Goal: Information Seeking & Learning: Learn about a topic

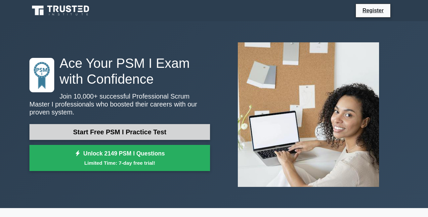
click at [134, 135] on link "Start Free PSM I Practice Test" at bounding box center [119, 132] width 181 height 16
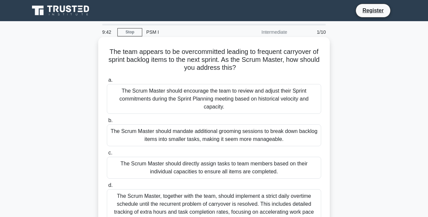
scroll to position [38, 0]
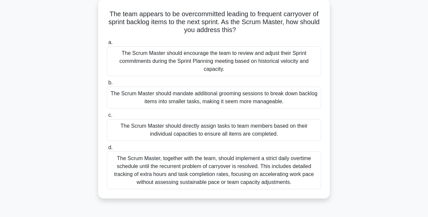
click at [191, 57] on div "The Scrum Master should encourage the team to review and adjust their Sprint co…" at bounding box center [214, 61] width 214 height 30
click at [107, 45] on input "a. The Scrum Master should encourage the team to review and adjust their Sprint…" at bounding box center [107, 42] width 0 height 4
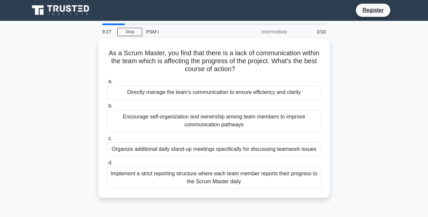
scroll to position [0, 0]
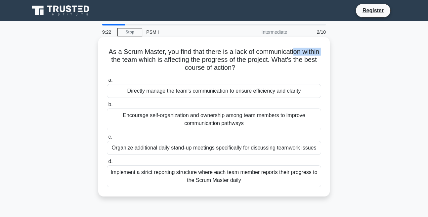
drag, startPoint x: 152, startPoint y: 60, endPoint x: 185, endPoint y: 59, distance: 33.4
click at [185, 59] on h5 "As a Scrum Master, you find that there is a lack of communication within the te…" at bounding box center [214, 60] width 216 height 24
click at [182, 64] on h5 "As a Scrum Master, you find that there is a lack of communication within the te…" at bounding box center [214, 60] width 216 height 24
click at [179, 125] on div "Encourage self-organization and ownership among team members to improve communi…" at bounding box center [214, 119] width 214 height 22
click at [107, 107] on input "b. Encourage self-organization and ownership among team members to improve comm…" at bounding box center [107, 104] width 0 height 4
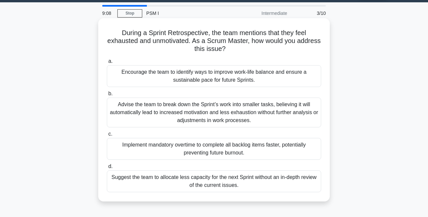
scroll to position [38, 0]
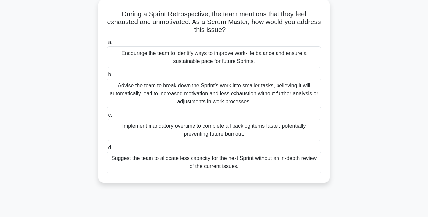
click at [177, 97] on div "Advise the team to break down the Sprint’s work into smaller tasks, believing i…" at bounding box center [214, 94] width 214 height 30
click at [107, 77] on input "b. Advise the team to break down the Sprint’s work into smaller tasks, believin…" at bounding box center [107, 75] width 0 height 4
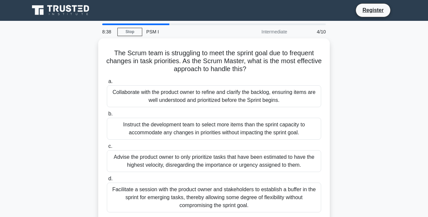
scroll to position [0, 0]
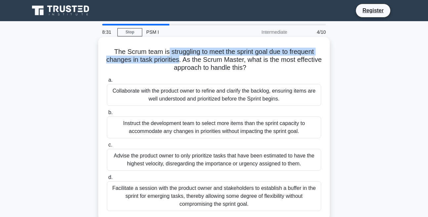
drag, startPoint x: 176, startPoint y: 52, endPoint x: 221, endPoint y: 57, distance: 45.6
click at [221, 57] on h5 "The Scrum team is struggling to meet the sprint goal due to frequent changes in…" at bounding box center [214, 60] width 216 height 24
click at [221, 58] on h5 "The Scrum team is struggling to meet the sprint goal due to frequent changes in…" at bounding box center [214, 60] width 216 height 24
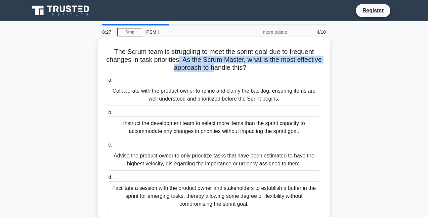
drag, startPoint x: 221, startPoint y: 58, endPoint x: 247, endPoint y: 66, distance: 27.7
click at [247, 66] on h5 "The Scrum team is struggling to meet the sprint goal due to frequent changes in…" at bounding box center [214, 60] width 216 height 24
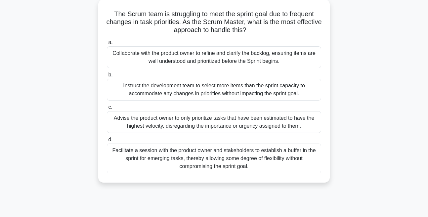
click at [199, 173] on div "Facilitate a session with the product owner and stakeholders to establish a buf…" at bounding box center [214, 158] width 214 height 30
click at [107, 142] on input "d. Facilitate a session with the product owner and stakeholders to establish a …" at bounding box center [107, 140] width 0 height 4
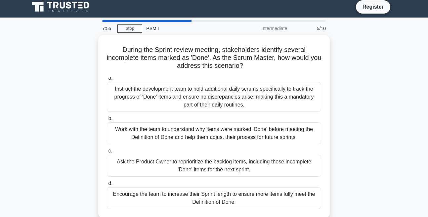
scroll to position [0, 0]
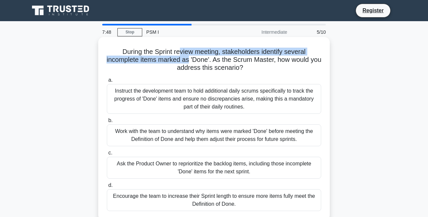
drag, startPoint x: 176, startPoint y: 50, endPoint x: 204, endPoint y: 59, distance: 30.2
click at [204, 59] on h5 "During the Sprint review meeting, stakeholders identify several incomplete item…" at bounding box center [214, 60] width 216 height 24
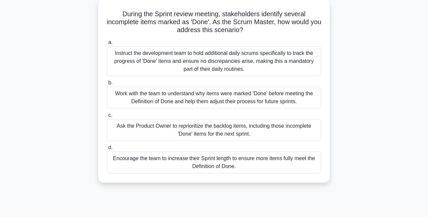
click at [209, 99] on div "Work with the team to understand why items were marked 'Done' before meeting th…" at bounding box center [214, 98] width 214 height 22
click at [107, 85] on input "b. Work with the team to understand why items were marked 'Done' before meeting…" at bounding box center [107, 83] width 0 height 4
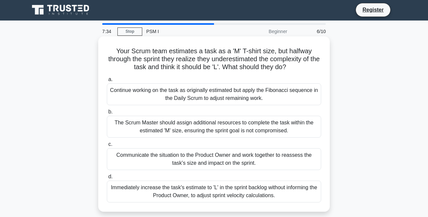
scroll to position [0, 0]
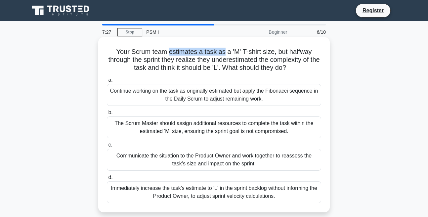
drag, startPoint x: 175, startPoint y: 49, endPoint x: 240, endPoint y: 52, distance: 64.9
click at [240, 52] on h5 "Your Scrum team estimates a task as a 'M' T-shirt size, but halfway through the…" at bounding box center [214, 60] width 216 height 24
drag, startPoint x: 154, startPoint y: 54, endPoint x: 238, endPoint y: 49, distance: 84.8
click at [238, 49] on h5 "Your Scrum team estimates a task as a 'M' T-shirt size, but halfway through the…" at bounding box center [214, 60] width 216 height 24
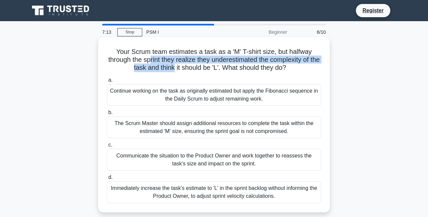
drag, startPoint x: 182, startPoint y: 60, endPoint x: 220, endPoint y: 68, distance: 38.8
click at [220, 68] on h5 "Your Scrum team estimates a task as a 'M' T-shirt size, but halfway through the…" at bounding box center [214, 60] width 216 height 24
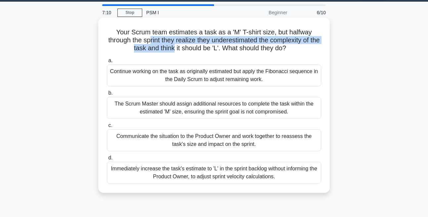
scroll to position [38, 0]
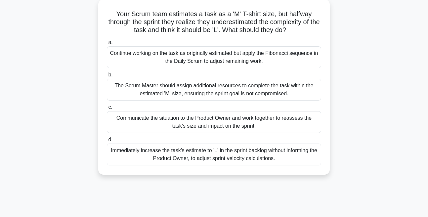
click at [198, 133] on div "Communicate the situation to the Product Owner and work together to reassess th…" at bounding box center [214, 122] width 214 height 22
click at [107, 109] on input "c. Communicate the situation to the Product Owner and work together to reassess…" at bounding box center [107, 107] width 0 height 4
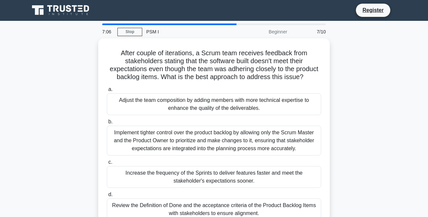
scroll to position [0, 0]
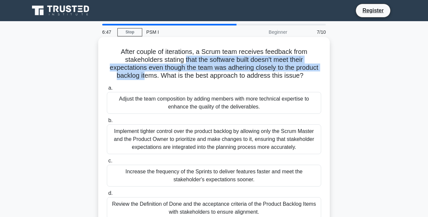
drag, startPoint x: 173, startPoint y: 73, endPoint x: 180, endPoint y: 61, distance: 14.2
click at [180, 61] on h5 "After couple of iterations, a Scrum team receives feedback from stakeholders st…" at bounding box center [214, 64] width 216 height 32
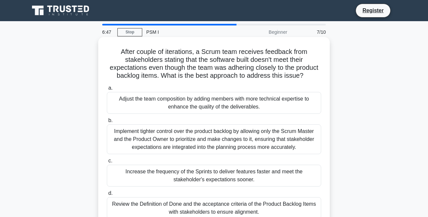
click at [180, 61] on h5 "After couple of iterations, a Scrum team receives feedback from stakeholders st…" at bounding box center [214, 64] width 216 height 32
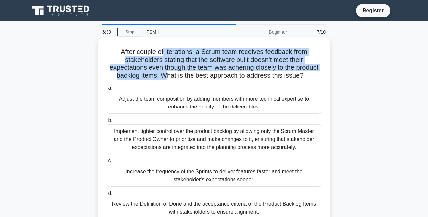
drag, startPoint x: 156, startPoint y: 51, endPoint x: 197, endPoint y: 79, distance: 49.9
click at [197, 79] on h5 "After couple of iterations, a Scrum team receives feedback from stakeholders st…" at bounding box center [214, 64] width 216 height 32
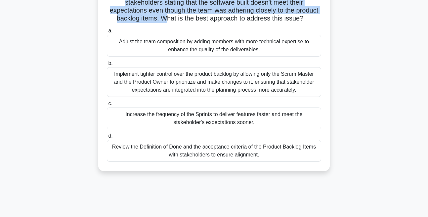
scroll to position [75, 0]
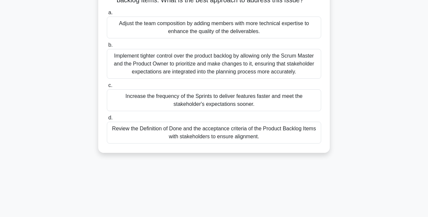
click at [190, 143] on div "Review the Definition of Done and the acceptance criteria of the Product Backlo…" at bounding box center [214, 133] width 214 height 22
click at [107, 120] on input "d. Review the Definition of Done and the acceptance criteria of the Product Bac…" at bounding box center [107, 118] width 0 height 4
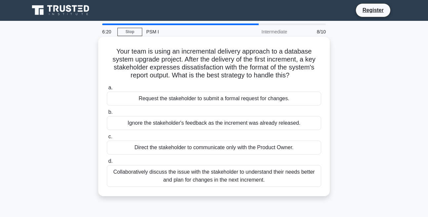
scroll to position [0, 0]
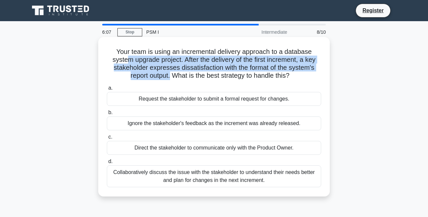
drag, startPoint x: 157, startPoint y: 57, endPoint x: 233, endPoint y: 74, distance: 77.5
click at [233, 74] on h5 "Your team is using an incremental delivery approach to a database system upgrad…" at bounding box center [214, 64] width 216 height 32
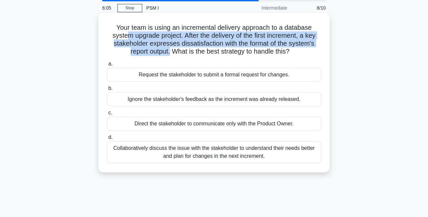
scroll to position [38, 0]
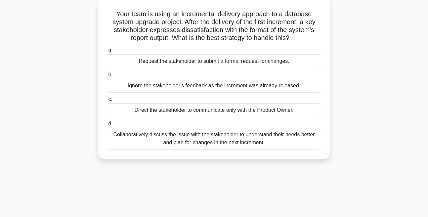
click at [181, 117] on div "Direct the stakeholder to communicate only with the Product Owner." at bounding box center [214, 110] width 214 height 14
click at [107, 101] on input "c. Direct the stakeholder to communicate only with the Product Owner." at bounding box center [107, 99] width 0 height 4
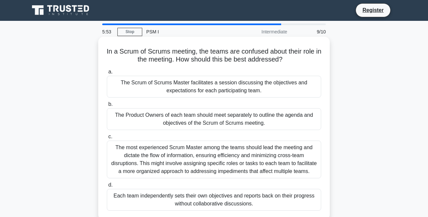
scroll to position [0, 0]
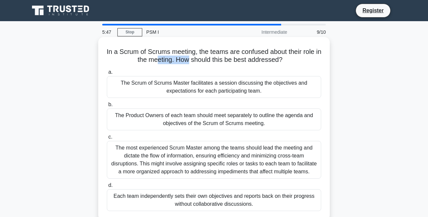
drag, startPoint x: 172, startPoint y: 57, endPoint x: 207, endPoint y: 61, distance: 34.9
click at [207, 61] on h5 "In a Scrum of Scrums meeting, the teams are confused about their role in the me…" at bounding box center [214, 56] width 216 height 17
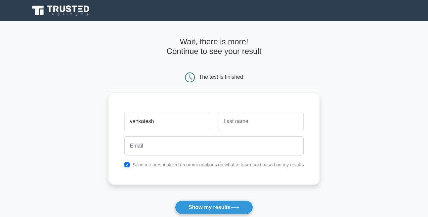
type input "venkatesh"
type input "thennarasan"
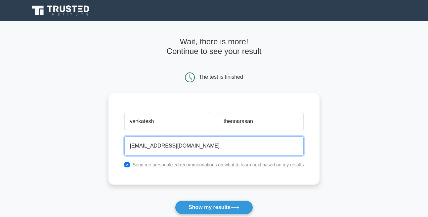
type input "[EMAIL_ADDRESS][DOMAIN_NAME]"
click at [175, 200] on button "Show my results" at bounding box center [214, 207] width 78 height 14
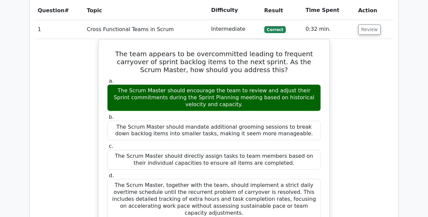
scroll to position [603, 0]
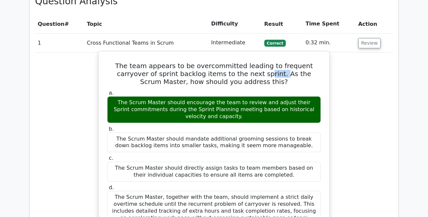
drag, startPoint x: 171, startPoint y: 49, endPoint x: 184, endPoint y: 47, distance: 13.4
click at [184, 62] on h5 "The team appears to be overcommitted leading to frequent carryover of sprint ba…" at bounding box center [213, 74] width 215 height 24
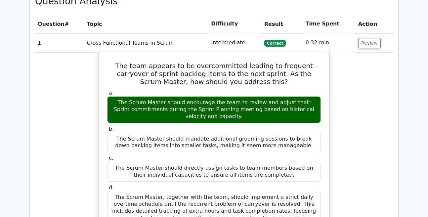
click at [184, 62] on h5 "The team appears to be overcommitted leading to frequent carryover of sprint ba…" at bounding box center [213, 74] width 215 height 24
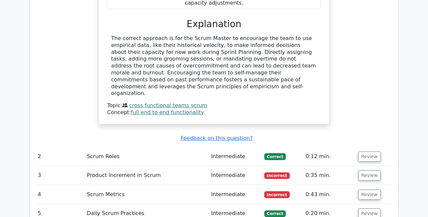
scroll to position [850, 0]
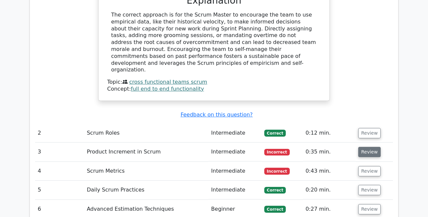
click at [360, 147] on button "Review" at bounding box center [369, 152] width 22 height 10
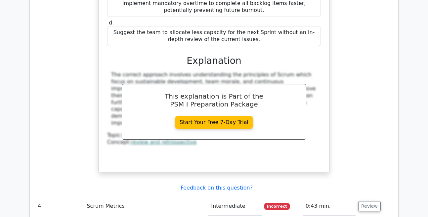
scroll to position [1151, 0]
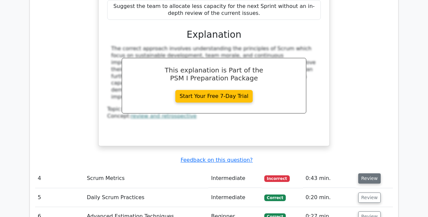
click at [366, 173] on button "Review" at bounding box center [369, 178] width 22 height 10
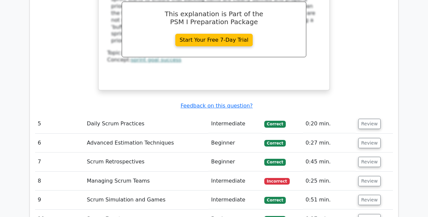
scroll to position [1528, 0]
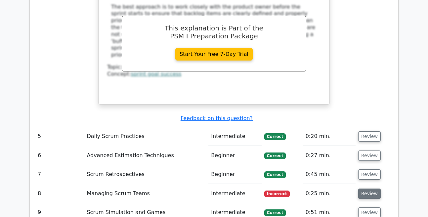
click at [358, 188] on button "Review" at bounding box center [369, 193] width 22 height 10
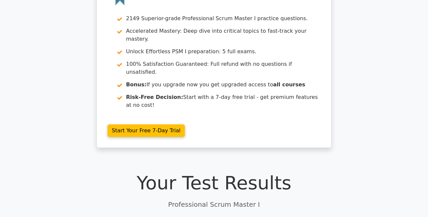
scroll to position [0, 0]
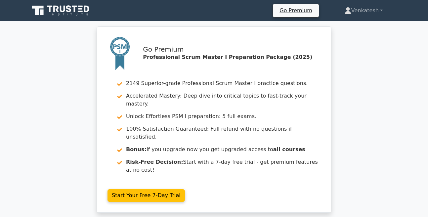
click at [74, 11] on icon at bounding box center [60, 10] width 63 height 13
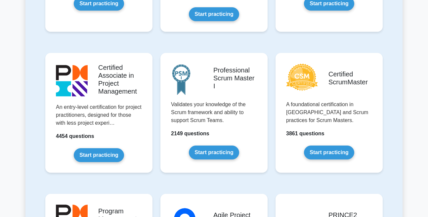
scroll to position [301, 0]
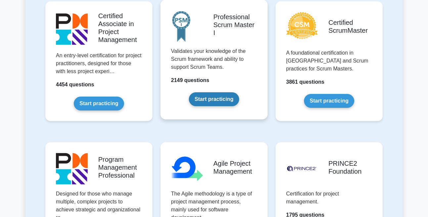
click at [211, 106] on link "Start practicing" at bounding box center [214, 99] width 50 height 14
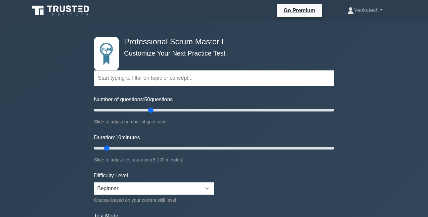
drag, startPoint x: 102, startPoint y: 111, endPoint x: 149, endPoint y: 110, distance: 47.6
type input "50"
click at [149, 110] on input "Number of questions: 50 questions" at bounding box center [214, 110] width 240 height 8
select select "intermediate"
click option "Intermediate" at bounding box center [0, 0] width 0 height 0
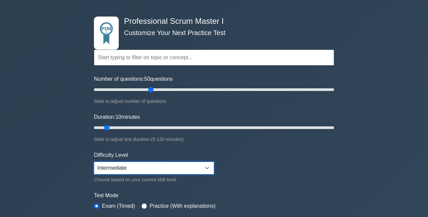
scroll to position [38, 0]
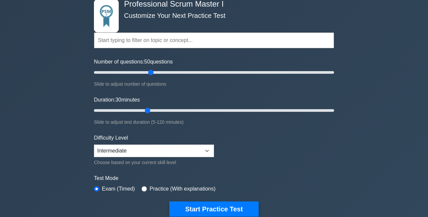
drag, startPoint x: 111, startPoint y: 110, endPoint x: 148, endPoint y: 115, distance: 37.3
type input "30"
click at [148, 114] on input "Duration: 30 minutes" at bounding box center [214, 110] width 240 height 8
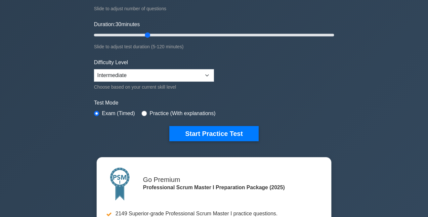
click at [151, 116] on div "Practice (With explanations)" at bounding box center [178, 113] width 74 height 8
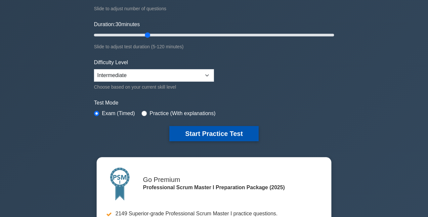
click at [174, 133] on button "Start Practice Test" at bounding box center [213, 133] width 89 height 15
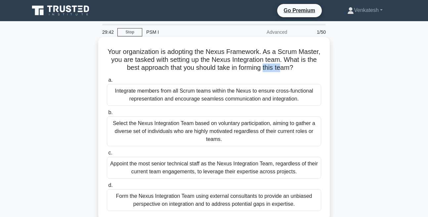
drag, startPoint x: 213, startPoint y: 80, endPoint x: 169, endPoint y: 76, distance: 43.8
click at [169, 72] on h5 "Your organization is adopting the Nexus Framework. As a Scrum Master, you are t…" at bounding box center [214, 60] width 216 height 24
click at [161, 106] on div "Integrate members from all Scrum teams within the Nexus to ensure cross-functio…" at bounding box center [214, 95] width 214 height 22
click at [107, 82] on input "a. Integrate members from all Scrum teams within the Nexus to ensure cross-func…" at bounding box center [107, 80] width 0 height 4
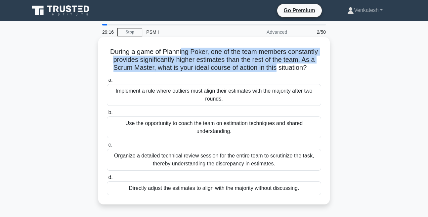
drag, startPoint x: 193, startPoint y: 52, endPoint x: 212, endPoint y: 73, distance: 27.9
click at [212, 72] on h5 "During a game of Planning Poker, one of the team members constantly provides si…" at bounding box center [214, 60] width 216 height 24
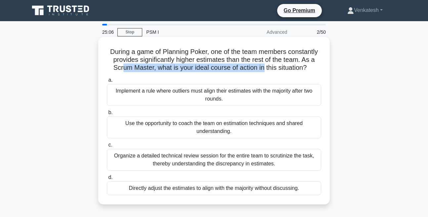
drag, startPoint x: 184, startPoint y: 65, endPoint x: 198, endPoint y: 75, distance: 17.4
click at [198, 72] on h5 "During a game of Planning Poker, one of the team members constantly provides si…" at bounding box center [214, 60] width 216 height 24
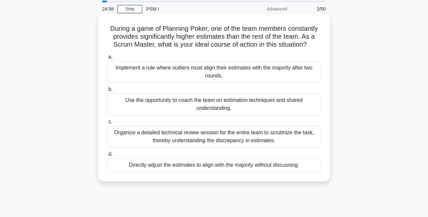
scroll to position [38, 0]
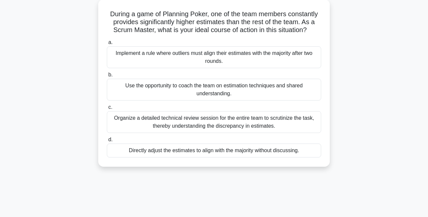
click at [183, 100] on div "Use the opportunity to coach the team on estimation techniques and shared under…" at bounding box center [214, 90] width 214 height 22
click at [107, 77] on input "b. Use the opportunity to coach the team on estimation techniques and shared un…" at bounding box center [107, 75] width 0 height 4
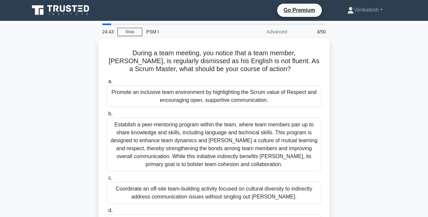
scroll to position [0, 0]
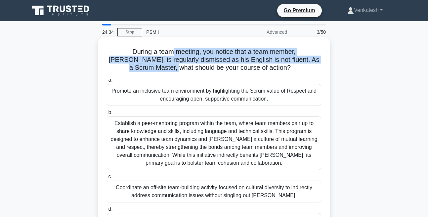
drag, startPoint x: 156, startPoint y: 53, endPoint x: 193, endPoint y: 66, distance: 39.0
click at [193, 66] on h5 "During a team meeting, you notice that a team member, [PERSON_NAME], is regular…" at bounding box center [214, 60] width 216 height 24
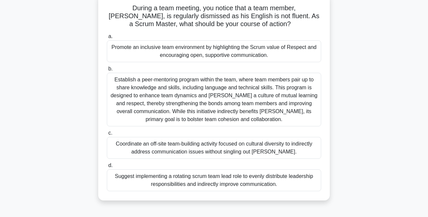
scroll to position [75, 0]
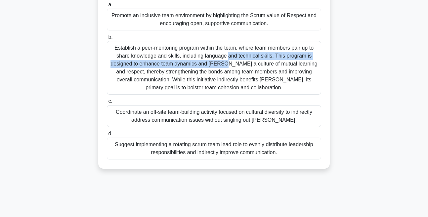
drag, startPoint x: 164, startPoint y: 47, endPoint x: 190, endPoint y: 56, distance: 28.2
click at [190, 56] on div "Establish a peer-mentoring program within the team, where team members pair up …" at bounding box center [214, 68] width 214 height 54
click at [107, 39] on input "b. Establish a peer-mentoring program within the team, where team members pair …" at bounding box center [107, 37] width 0 height 4
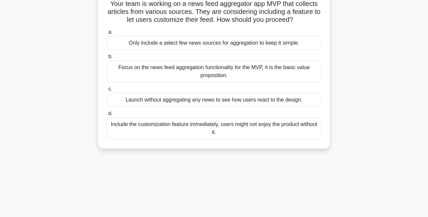
scroll to position [0, 0]
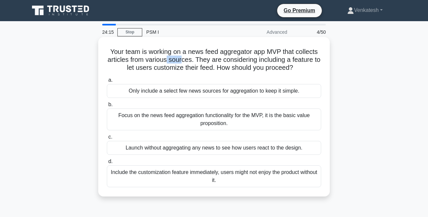
drag, startPoint x: 211, startPoint y: 57, endPoint x: 227, endPoint y: 60, distance: 16.8
click at [227, 60] on h5 "Your team is working on a news feed aggregator app MVP that collects articles f…" at bounding box center [214, 60] width 216 height 24
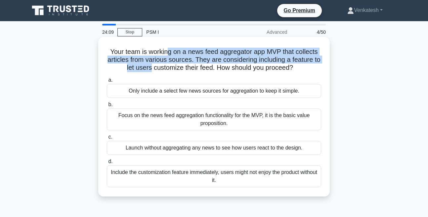
drag, startPoint x: 175, startPoint y: 51, endPoint x: 208, endPoint y: 64, distance: 35.7
click at [208, 64] on h5 "Your team is working on a news feed aggregator app MVP that collects articles f…" at bounding box center [214, 60] width 216 height 24
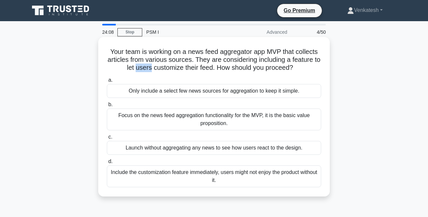
click at [208, 64] on h5 "Your team is working on a news feed aggregator app MVP that collects articles f…" at bounding box center [214, 60] width 216 height 24
click at [210, 64] on h5 "Your team is working on a news feed aggregator app MVP that collects articles f…" at bounding box center [214, 60] width 216 height 24
click at [157, 130] on div "Focus on the news feed aggregation functionality for the MVP, it is the basic v…" at bounding box center [214, 119] width 214 height 22
click at [107, 107] on input "b. Focus on the news feed aggregation functionality for the MVP, it is the basi…" at bounding box center [107, 104] width 0 height 4
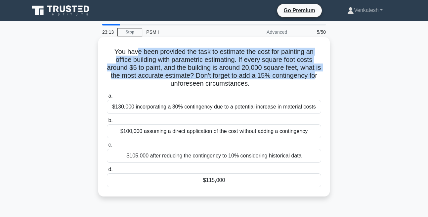
drag, startPoint x: 146, startPoint y: 54, endPoint x: 224, endPoint y: 83, distance: 83.6
click at [224, 83] on h5 "You have been provided the task to estimate the cost for painting an office bui…" at bounding box center [214, 68] width 216 height 40
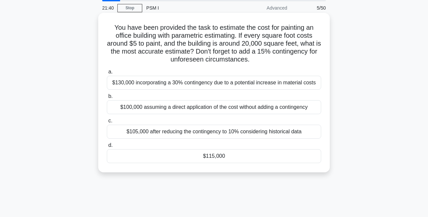
scroll to position [38, 0]
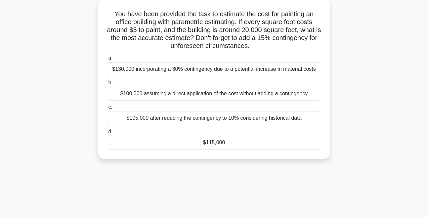
click at [187, 100] on div "$100,000 assuming a direct application of the cost without adding a contingency" at bounding box center [214, 94] width 214 height 14
click at [107, 85] on input "b. $100,000 assuming a direct application of the cost without adding a continge…" at bounding box center [107, 83] width 0 height 4
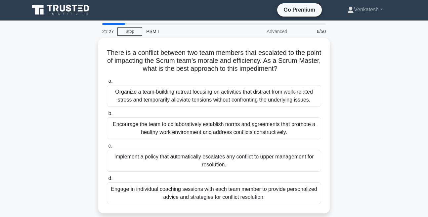
scroll to position [0, 0]
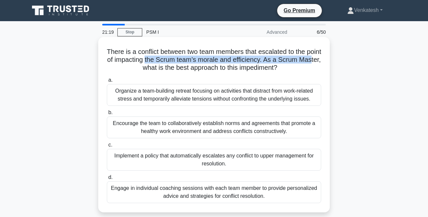
drag, startPoint x: 185, startPoint y: 60, endPoint x: 178, endPoint y: 65, distance: 9.1
click at [178, 65] on h5 "There is a conflict between two team members that escalated to the point of imp…" at bounding box center [214, 60] width 216 height 24
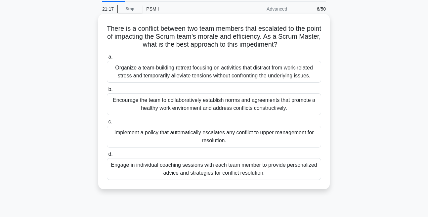
scroll to position [38, 0]
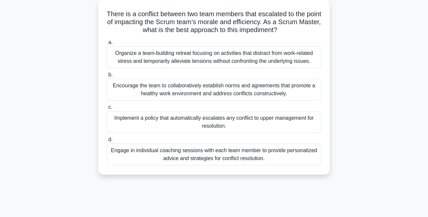
click at [149, 100] on div "Encourage the team to collaboratively establish norms and agreements that promo…" at bounding box center [214, 90] width 214 height 22
click at [107, 77] on input "b. Encourage the team to collaboratively establish norms and agreements that pr…" at bounding box center [107, 75] width 0 height 4
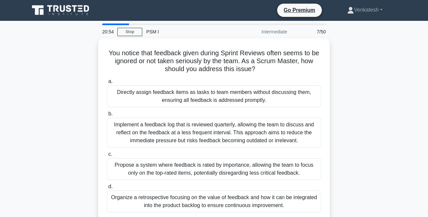
scroll to position [0, 0]
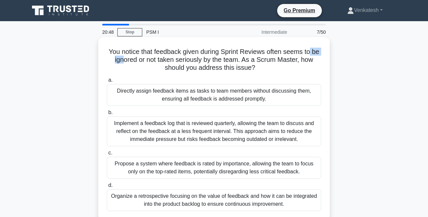
drag, startPoint x: 166, startPoint y: 56, endPoint x: 143, endPoint y: 60, distance: 23.8
click at [143, 60] on h5 "You notice that feedback given during Sprint Reviews often seems to be ignored …" at bounding box center [214, 60] width 216 height 24
click at [142, 63] on h5 "You notice that feedback given during Sprint Reviews often seems to be ignored …" at bounding box center [214, 60] width 216 height 24
drag, startPoint x: 140, startPoint y: 58, endPoint x: 169, endPoint y: 62, distance: 28.7
click at [169, 62] on h5 "You notice that feedback given during Sprint Reviews often seems to be ignored …" at bounding box center [214, 60] width 216 height 24
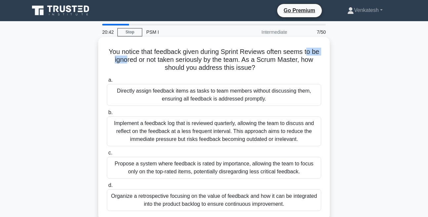
click at [169, 62] on h5 "You notice that feedback given during Sprint Reviews often seems to be ignored …" at bounding box center [214, 60] width 216 height 24
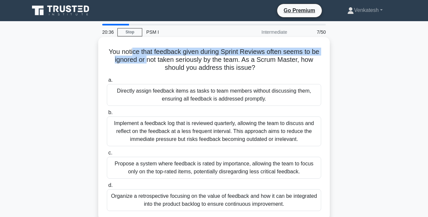
drag, startPoint x: 143, startPoint y: 51, endPoint x: 193, endPoint y: 58, distance: 50.7
click at [193, 58] on h5 "You notice that feedback given during Sprint Reviews often seems to be ignored …" at bounding box center [214, 60] width 216 height 24
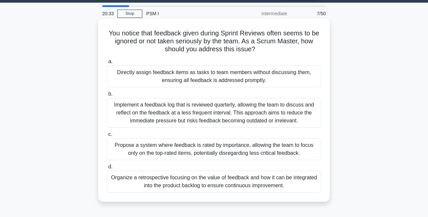
scroll to position [38, 0]
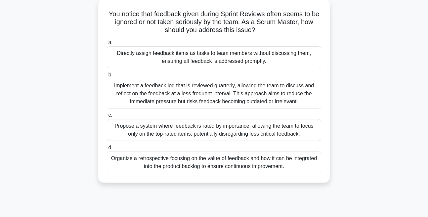
click at [157, 173] on div "Organize a retrospective focusing on the value of feedback and how it can be in…" at bounding box center [214, 162] width 214 height 22
click at [107, 150] on input "d. Organize a retrospective focusing on the value of feedback and how it can be…" at bounding box center [107, 147] width 0 height 4
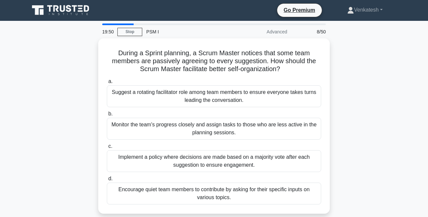
scroll to position [0, 0]
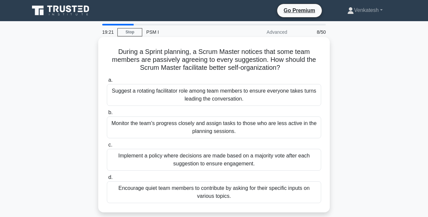
click at [159, 99] on div "Suggest a rotating facilitator role among team members to ensure everyone takes…" at bounding box center [214, 95] width 214 height 22
click at [107, 82] on input "a. Suggest a rotating facilitator role among team members to ensure everyone ta…" at bounding box center [107, 80] width 0 height 4
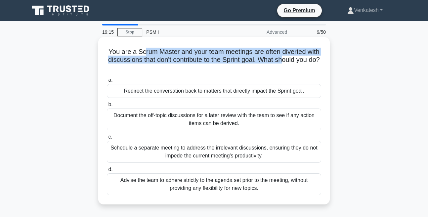
drag, startPoint x: 158, startPoint y: 53, endPoint x: 209, endPoint y: 71, distance: 54.6
click at [209, 71] on h5 "You are a Scrum Master and your team meetings are often diverted with discussio…" at bounding box center [214, 60] width 216 height 24
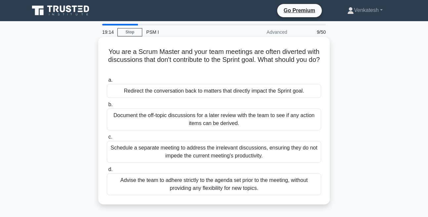
click at [210, 71] on h5 "You are a Scrum Master and your team meetings are often diverted with discussio…" at bounding box center [214, 60] width 216 height 24
click at [174, 96] on div "Redirect the conversation back to matters that directly impact the Sprint goal." at bounding box center [214, 91] width 214 height 14
click at [107, 82] on input "a. Redirect the conversation back to matters that directly impact the Sprint go…" at bounding box center [107, 80] width 0 height 4
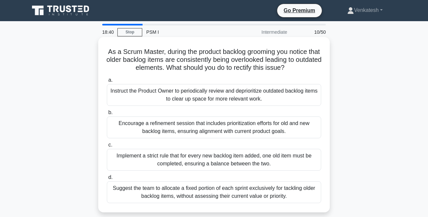
drag, startPoint x: 191, startPoint y: 50, endPoint x: 239, endPoint y: 77, distance: 55.0
click at [239, 72] on h5 "As a Scrum Master, during the product backlog grooming you notice that older ba…" at bounding box center [214, 60] width 216 height 24
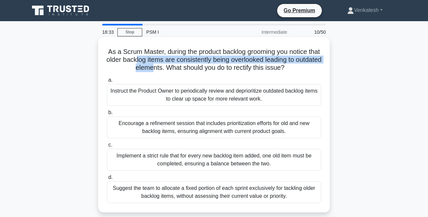
drag, startPoint x: 197, startPoint y: 57, endPoint x: 234, endPoint y: 68, distance: 38.3
click at [234, 68] on h5 "As a Scrum Master, during the product backlog grooming you notice that older ba…" at bounding box center [214, 60] width 216 height 24
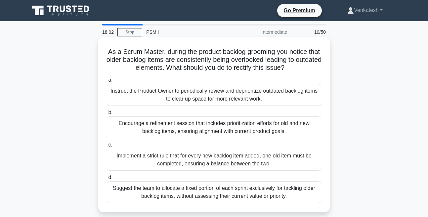
click at [199, 104] on div "Instruct the Product Owner to periodically review and deprioritize outdated bac…" at bounding box center [214, 95] width 214 height 22
click at [107, 82] on input "a. Instruct the Product Owner to periodically review and deprioritize outdated …" at bounding box center [107, 80] width 0 height 4
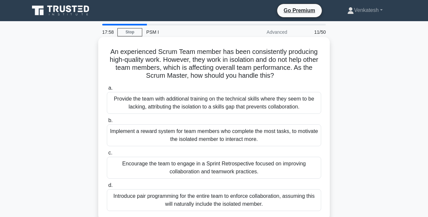
click at [151, 60] on h5 "An experienced Scrum Team member has been consistently producing high-quality w…" at bounding box center [214, 64] width 216 height 32
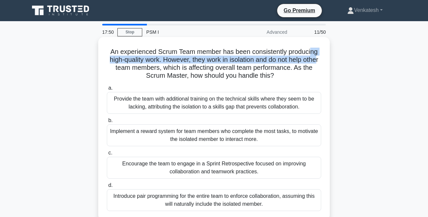
drag, startPoint x: 137, startPoint y: 57, endPoint x: 177, endPoint y: 71, distance: 42.0
click at [177, 71] on h5 "An experienced Scrum Team member has been consistently producing high-quality w…" at bounding box center [214, 64] width 216 height 32
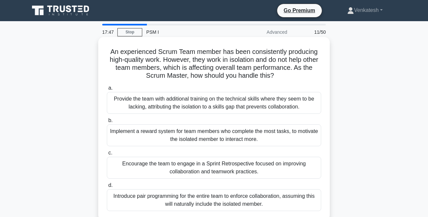
scroll to position [38, 0]
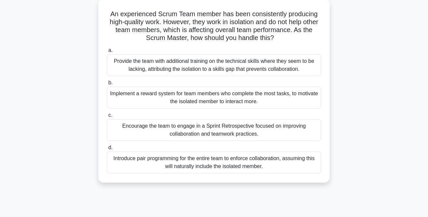
click at [157, 173] on div "Introduce pair programming for the entire team to enforce collaboration, assumi…" at bounding box center [214, 162] width 214 height 22
click at [107, 150] on input "d. Introduce pair programming for the entire team to enforce collaboration, ass…" at bounding box center [107, 147] width 0 height 4
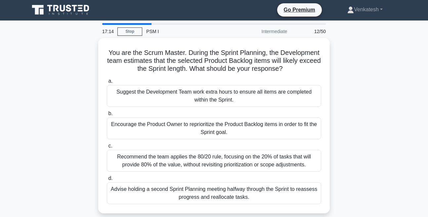
scroll to position [0, 0]
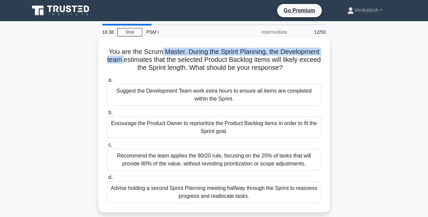
drag, startPoint x: 176, startPoint y: 55, endPoint x: 175, endPoint y: 60, distance: 5.3
click at [175, 60] on h5 "You are the Scrum Master. During the Sprint Planning, the Development team esti…" at bounding box center [214, 60] width 216 height 24
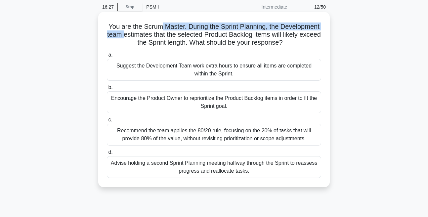
scroll to position [38, 0]
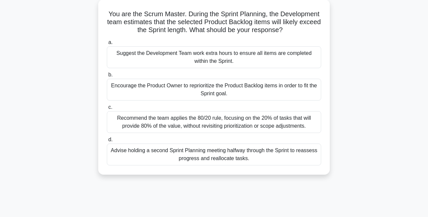
click at [200, 97] on div "Encourage the Product Owner to reprioritize the Product Backlog items in order …" at bounding box center [214, 90] width 214 height 22
click at [107, 77] on input "b. Encourage the Product Owner to reprioritize the Product Backlog items in ord…" at bounding box center [107, 75] width 0 height 4
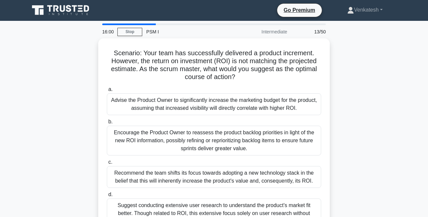
scroll to position [0, 0]
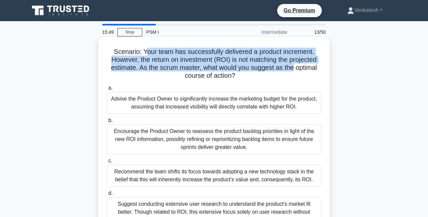
drag, startPoint x: 157, startPoint y: 54, endPoint x: 208, endPoint y: 75, distance: 55.0
click at [208, 75] on h5 "Scenario: Your team has successfully delivered a product increment. However, th…" at bounding box center [214, 64] width 216 height 32
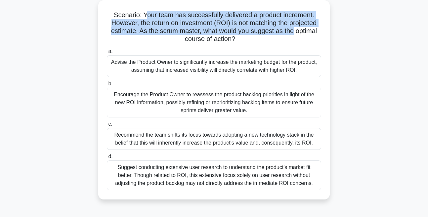
scroll to position [38, 0]
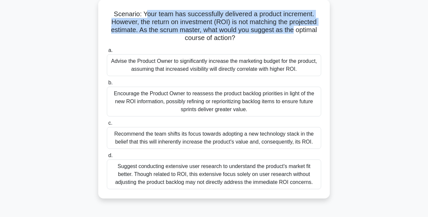
drag, startPoint x: 180, startPoint y: 61, endPoint x: 187, endPoint y: 67, distance: 9.5
click at [187, 67] on div "Advise the Product Owner to significantly increase the marketing budget for the…" at bounding box center [214, 65] width 214 height 22
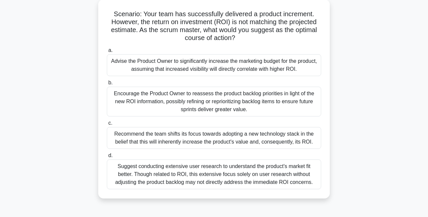
click at [192, 22] on h5 "Scenario: Your team has successfully delivered a product increment. However, th…" at bounding box center [214, 26] width 216 height 32
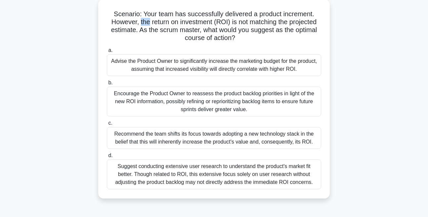
click at [192, 22] on h5 "Scenario: Your team has successfully delivered a product increment. However, th…" at bounding box center [214, 26] width 216 height 32
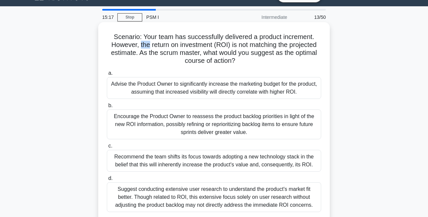
scroll to position [0, 0]
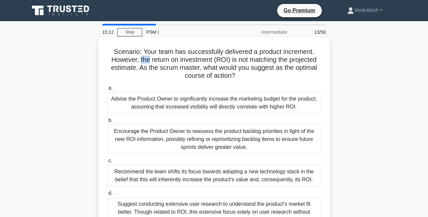
drag, startPoint x: 167, startPoint y: 101, endPoint x: 217, endPoint y: 126, distance: 56.0
click at [217, 126] on div "a. Advise the Product Owner to significantly increase the marketing budget for …" at bounding box center [214, 155] width 222 height 145
drag, startPoint x: 152, startPoint y: 139, endPoint x: 200, endPoint y: 149, distance: 49.1
click at [200, 149] on div "Encourage the Product Owner to reassess the product backlog priorities in light…" at bounding box center [214, 139] width 214 height 30
drag, startPoint x: 173, startPoint y: 180, endPoint x: 225, endPoint y: 185, distance: 52.5
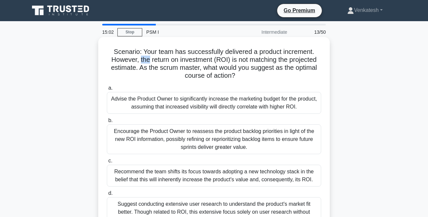
click at [225, 185] on div "Recommend the team shifts its focus towards adopting a new technology stack in …" at bounding box center [214, 176] width 214 height 22
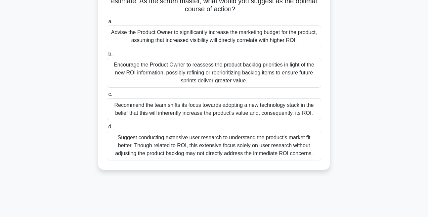
scroll to position [75, 0]
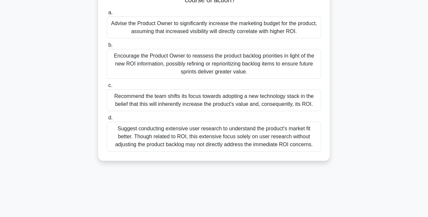
drag, startPoint x: 170, startPoint y: 149, endPoint x: 205, endPoint y: 158, distance: 35.5
click at [205, 151] on div "Suggest conducting extensive user research to understand the product's market f…" at bounding box center [214, 137] width 214 height 30
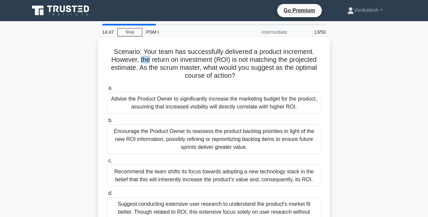
scroll to position [140, 0]
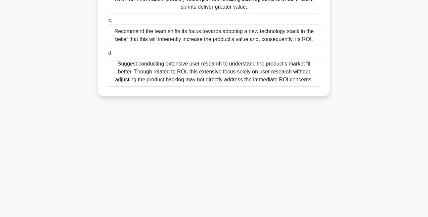
click at [181, 87] on div "Suggest conducting extensive user research to understand the product's market f…" at bounding box center [214, 72] width 214 height 30
click at [107, 55] on input "d. Suggest conducting extensive user research to understand the product's marke…" at bounding box center [107, 53] width 0 height 4
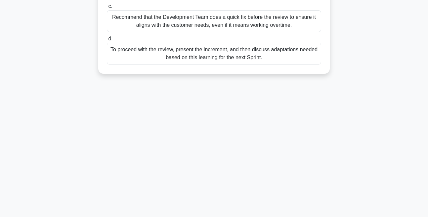
scroll to position [0, 0]
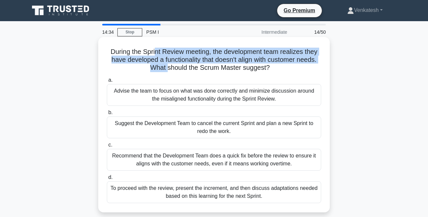
drag, startPoint x: 167, startPoint y: 52, endPoint x: 205, endPoint y: 67, distance: 40.3
click at [205, 67] on h5 "During the Sprint Review meeting, the development team realizes they have devel…" at bounding box center [214, 60] width 216 height 24
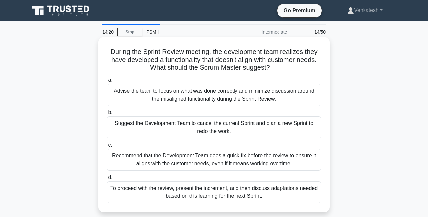
drag, startPoint x: 149, startPoint y: 102, endPoint x: 195, endPoint y: 107, distance: 45.6
click at [195, 106] on div "Advise the team to focus on what was done correctly and minimize discussion aro…" at bounding box center [214, 95] width 214 height 22
click at [172, 54] on h5 "During the Sprint Review meeting, the development team realizes they have devel…" at bounding box center [214, 60] width 216 height 24
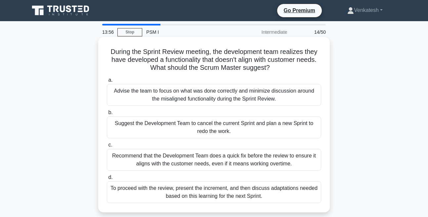
click at [172, 54] on h5 "During the Sprint Review meeting, the development team realizes they have devel…" at bounding box center [214, 60] width 216 height 24
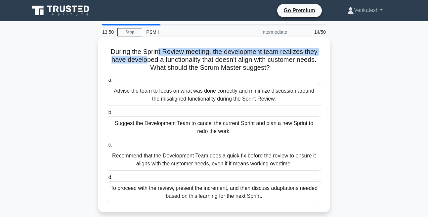
drag, startPoint x: 172, startPoint y: 54, endPoint x: 197, endPoint y: 62, distance: 26.8
click at [197, 62] on h5 "During the Sprint Review meeting, the development team realizes they have devel…" at bounding box center [214, 60] width 216 height 24
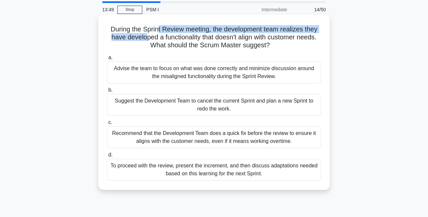
scroll to position [38, 0]
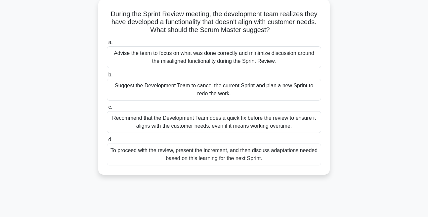
click at [175, 159] on div "To proceed with the review, present the increment, and then discuss adaptations…" at bounding box center [214, 154] width 214 height 22
click at [107, 142] on input "d. To proceed with the review, present the increment, and then discuss adaptati…" at bounding box center [107, 140] width 0 height 4
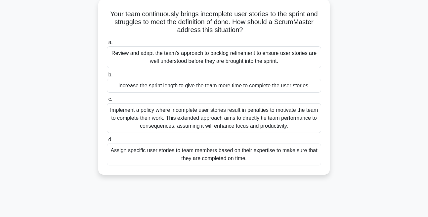
click at [156, 165] on div "Assign specific user stories to team members based on their expertise to make s…" at bounding box center [214, 154] width 214 height 22
click at [107, 142] on input "d. Assign specific user stories to team members based on their expertise to mak…" at bounding box center [107, 140] width 0 height 4
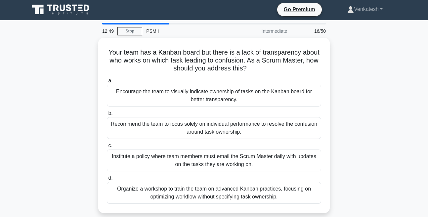
scroll to position [0, 0]
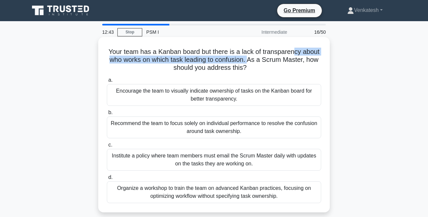
drag, startPoint x: 159, startPoint y: 56, endPoint x: 146, endPoint y: 66, distance: 16.7
click at [146, 66] on h5 "Your team has a Kanban board but there is a lack of transparency about who work…" at bounding box center [214, 60] width 216 height 24
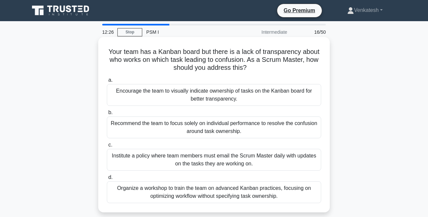
click at [168, 94] on div "Encourage the team to visually indicate ownership of tasks on the Kanban board …" at bounding box center [214, 95] width 214 height 22
click at [107, 82] on input "a. Encourage the team to visually indicate ownership of tasks on the Kanban boa…" at bounding box center [107, 80] width 0 height 4
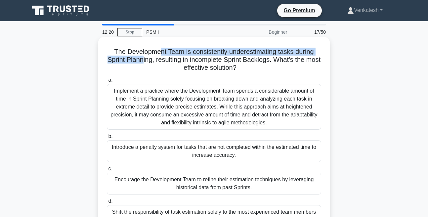
drag, startPoint x: 163, startPoint y: 55, endPoint x: 171, endPoint y: 59, distance: 9.2
click at [171, 59] on h5 "The Development Team is consistently underestimating tasks during Sprint Planni…" at bounding box center [214, 60] width 216 height 24
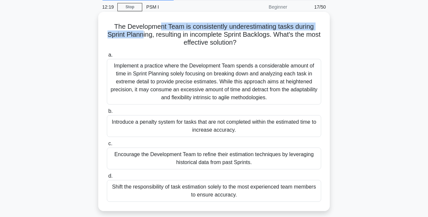
scroll to position [38, 0]
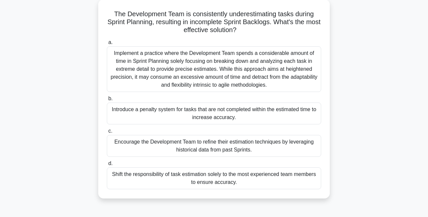
click at [163, 65] on div "Implement a practice where the Development Team spends a considerable amount of…" at bounding box center [214, 69] width 214 height 46
click at [107, 45] on input "a. Implement a practice where the Development Team spends a considerable amount…" at bounding box center [107, 42] width 0 height 4
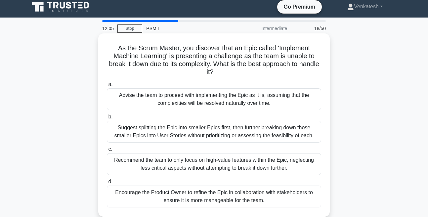
scroll to position [0, 0]
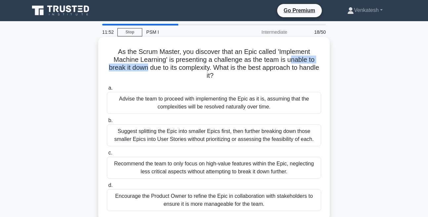
drag, startPoint x: 142, startPoint y: 67, endPoint x: 215, endPoint y: 68, distance: 72.7
click at [215, 68] on h5 "As the Scrum Master, you discover that an Epic called 'Implement Machine Learni…" at bounding box center [214, 64] width 216 height 32
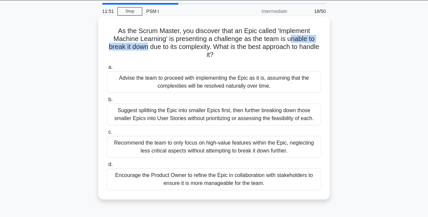
scroll to position [38, 0]
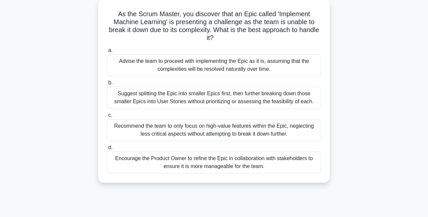
click at [194, 172] on div "Encourage the Product Owner to refine the Epic in collaboration with stakeholde…" at bounding box center [214, 162] width 214 height 22
click at [107, 150] on input "d. Encourage the Product Owner to refine the Epic in collaboration with stakeho…" at bounding box center [107, 147] width 0 height 4
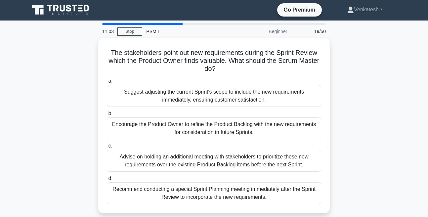
scroll to position [0, 0]
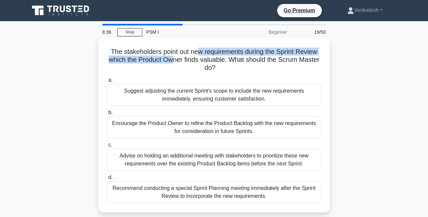
drag, startPoint x: 210, startPoint y: 57, endPoint x: 209, endPoint y: 52, distance: 5.0
click at [209, 52] on h5 "The stakeholders point out new requirements during the Sprint Review which the …" at bounding box center [214, 60] width 216 height 24
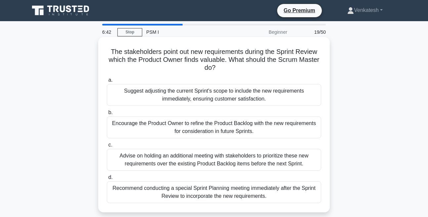
click at [156, 50] on h5 "The stakeholders point out new requirements during the Sprint Review which the …" at bounding box center [214, 60] width 216 height 24
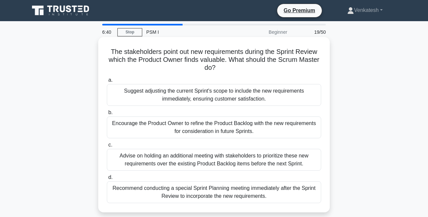
click at [156, 50] on h5 "The stakeholders point out new requirements during the Sprint Review which the …" at bounding box center [214, 60] width 216 height 24
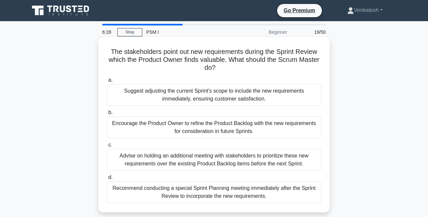
click at [213, 55] on h5 "The stakeholders point out new requirements during the Sprint Review which the …" at bounding box center [214, 60] width 216 height 24
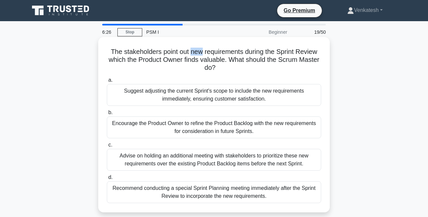
click at [213, 55] on h5 "The stakeholders point out new requirements during the Sprint Review which the …" at bounding box center [214, 60] width 216 height 24
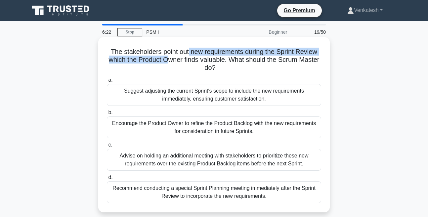
drag, startPoint x: 199, startPoint y: 54, endPoint x: 203, endPoint y: 57, distance: 5.5
click at [203, 57] on h5 "The stakeholders point out new requirements during the Sprint Review which the …" at bounding box center [214, 60] width 216 height 24
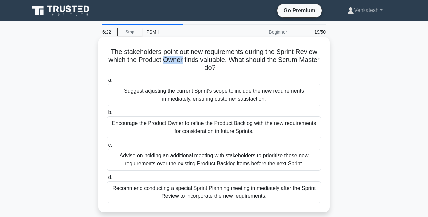
click at [203, 57] on h5 "The stakeholders point out new requirements during the Sprint Review which the …" at bounding box center [214, 60] width 216 height 24
drag, startPoint x: 133, startPoint y: 96, endPoint x: 168, endPoint y: 143, distance: 58.7
click at [168, 143] on div "a. Suggest adjusting the current Sprint's scope to include the new requirements…" at bounding box center [214, 140] width 222 height 130
click at [128, 112] on label "b. Encourage the Product Owner to refine the Product Backlog with the new requi…" at bounding box center [214, 123] width 214 height 30
click at [107, 112] on input "b. Encourage the Product Owner to refine the Product Backlog with the new requi…" at bounding box center [107, 112] width 0 height 4
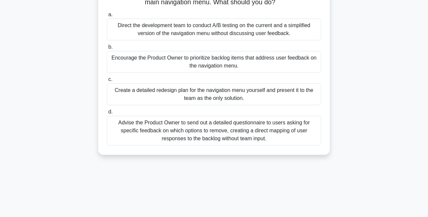
scroll to position [75, 0]
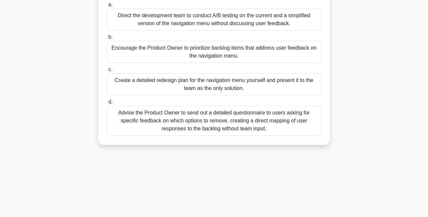
drag, startPoint x: 137, startPoint y: 129, endPoint x: 139, endPoint y: 126, distance: 3.8
click at [139, 126] on div "Advise the Product Owner to send out a detailed questionnaire to users asking f…" at bounding box center [214, 121] width 214 height 30
click at [107, 104] on input "d. Advise the Product Owner to send out a detailed questionnaire to users askin…" at bounding box center [107, 102] width 0 height 4
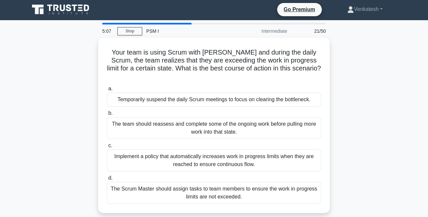
scroll to position [0, 0]
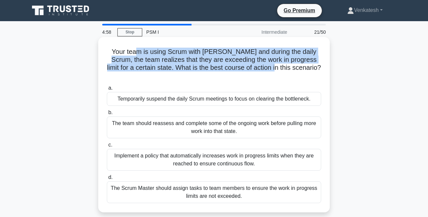
drag, startPoint x: 145, startPoint y: 53, endPoint x: 215, endPoint y: 73, distance: 72.9
click at [215, 73] on h5 "Your team is using Scrum with [PERSON_NAME] and during the daily Scrum, the tea…" at bounding box center [214, 64] width 216 height 32
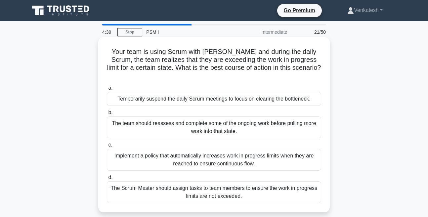
scroll to position [38, 0]
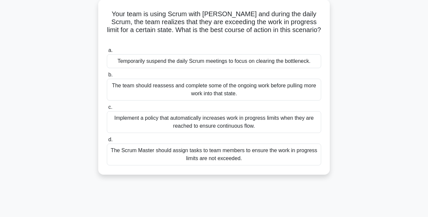
click at [178, 99] on div "The team should reassess and complete some of the ongoing work before pulling m…" at bounding box center [214, 90] width 214 height 22
click at [107, 77] on input "b. The team should reassess and complete some of the ongoing work before pullin…" at bounding box center [107, 75] width 0 height 4
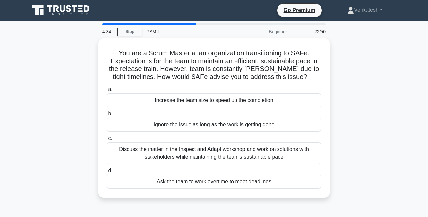
scroll to position [0, 0]
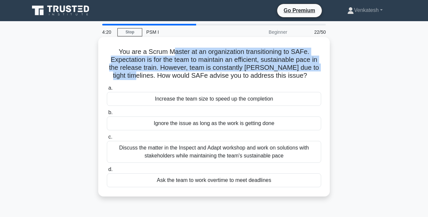
drag, startPoint x: 167, startPoint y: 56, endPoint x: 181, endPoint y: 74, distance: 23.5
click at [181, 74] on h5 "You are a Scrum Master at an organization transitioning to SAFe. Expectation is…" at bounding box center [214, 64] width 216 height 32
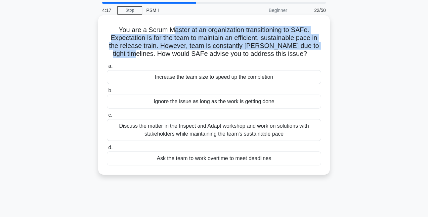
scroll to position [38, 0]
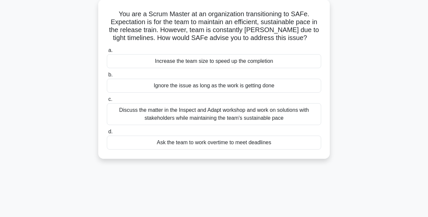
click at [173, 121] on div "Discuss the matter in the Inspect and Adapt workshop and work on solutions with…" at bounding box center [214, 114] width 214 height 22
click at [107, 101] on input "c. Discuss the matter in the Inspect and Adapt workshop and work on solutions w…" at bounding box center [107, 99] width 0 height 4
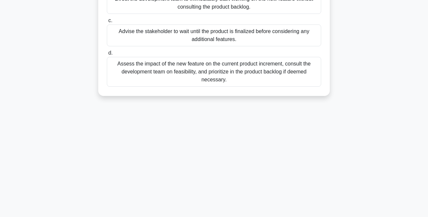
scroll to position [0, 0]
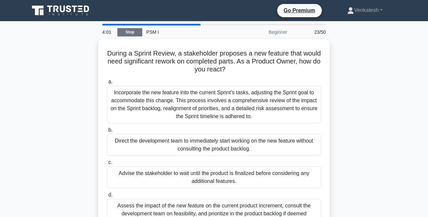
click at [133, 31] on link "Stop" at bounding box center [129, 32] width 25 height 8
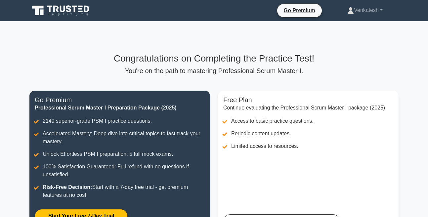
scroll to position [129, 0]
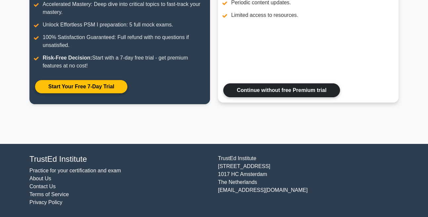
click at [264, 95] on link "Continue without free Premium trial" at bounding box center [281, 90] width 117 height 14
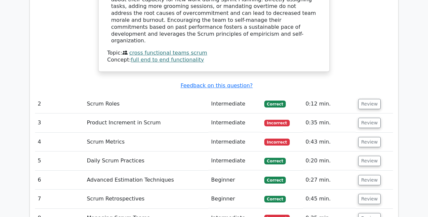
scroll to position [867, 0]
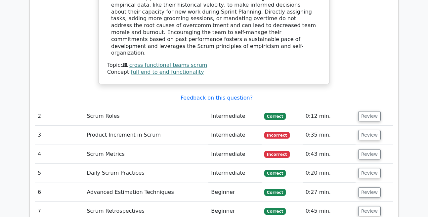
click at [271, 132] on span "Incorrect" at bounding box center [276, 135] width 25 height 7
click at [363, 130] on button "Review" at bounding box center [369, 135] width 22 height 10
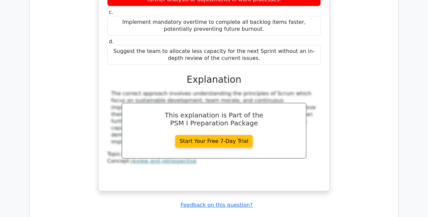
scroll to position [1483, 0]
